Goal: Check status: Check status

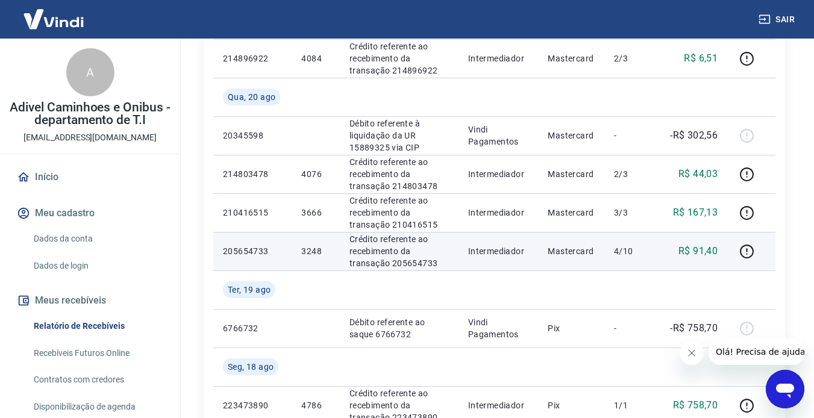
scroll to position [361, 0]
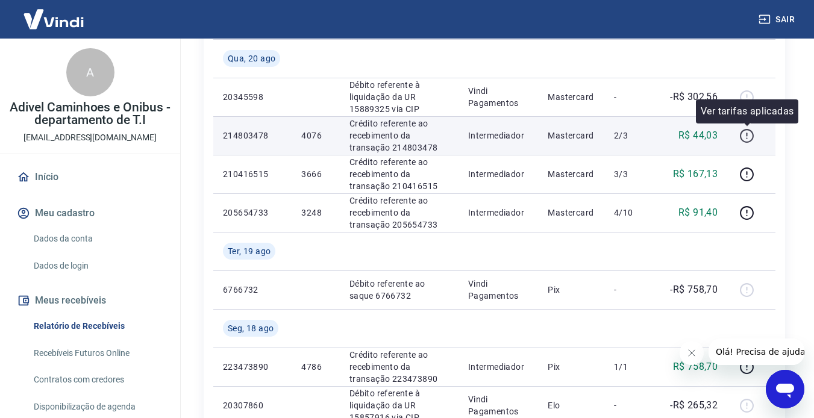
click at [622, 133] on icon "button" at bounding box center [746, 135] width 15 height 15
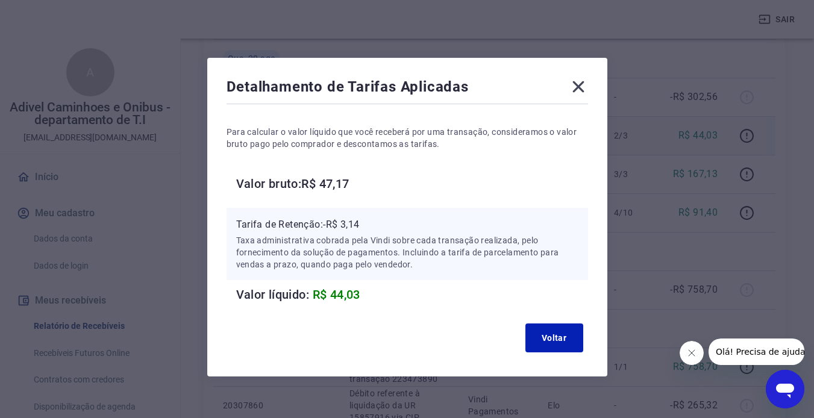
click at [576, 84] on icon at bounding box center [577, 86] width 11 height 11
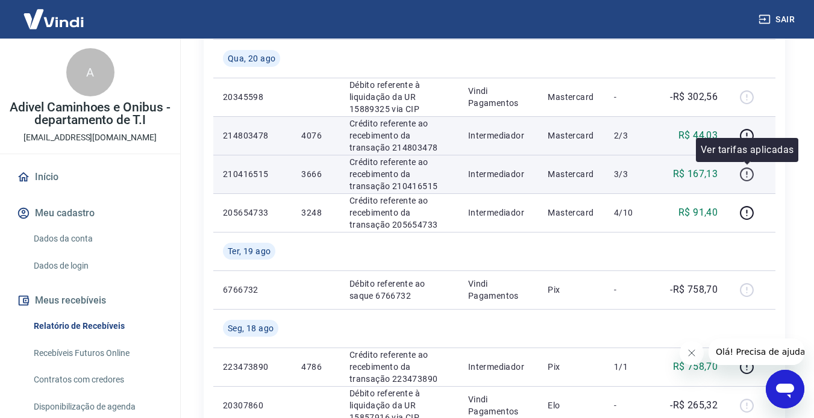
click at [622, 171] on icon "button" at bounding box center [746, 174] width 15 height 15
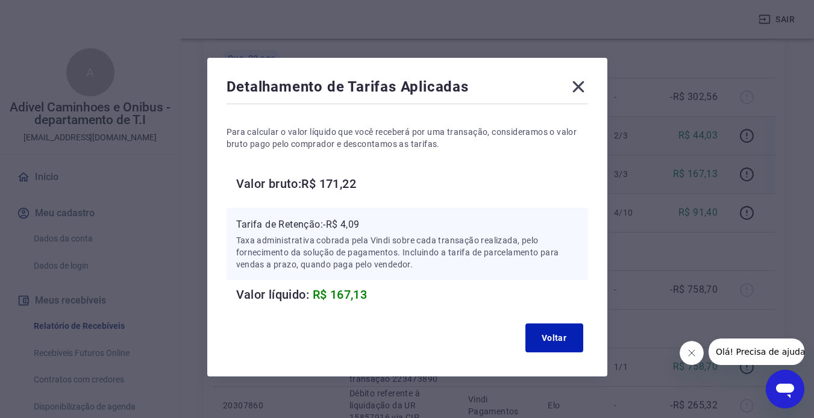
click at [578, 88] on icon at bounding box center [577, 86] width 11 height 11
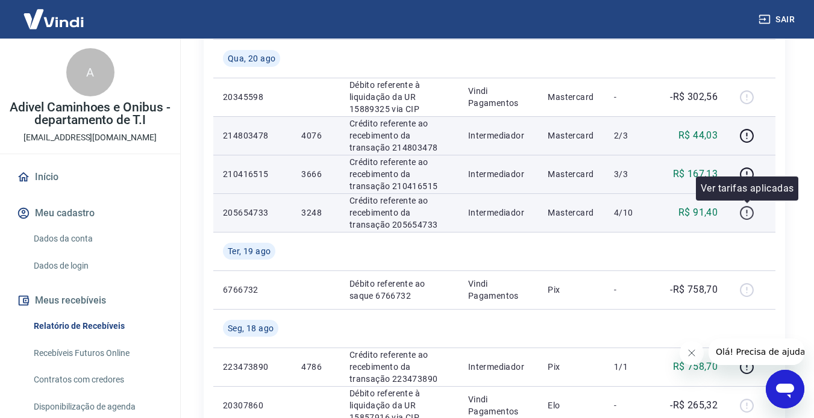
click at [622, 212] on icon "button" at bounding box center [746, 212] width 15 height 15
